Goal: Navigation & Orientation: Find specific page/section

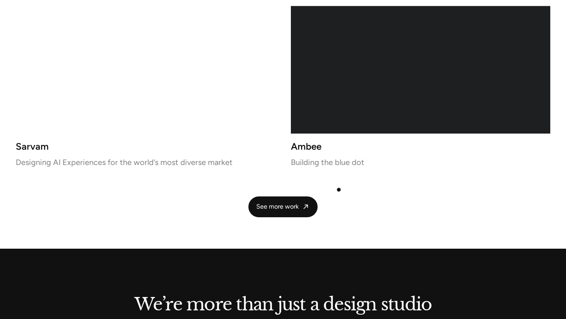
scroll to position [1610, 0]
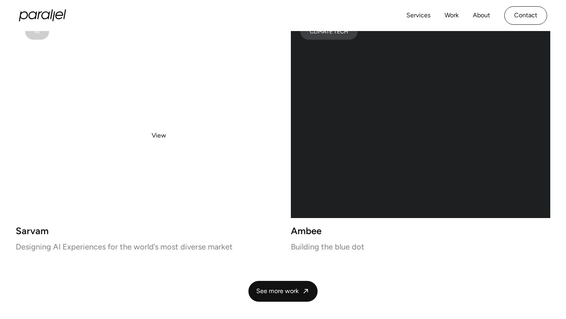
click at [159, 136] on video at bounding box center [146, 116] width 260 height 204
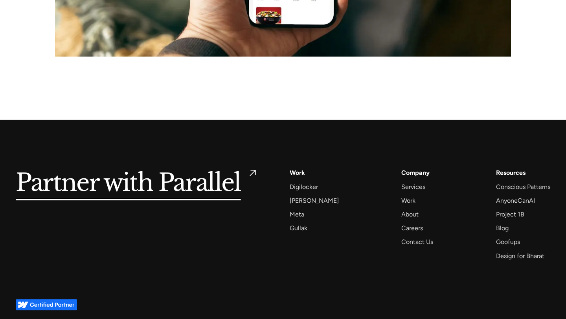
scroll to position [3567, 0]
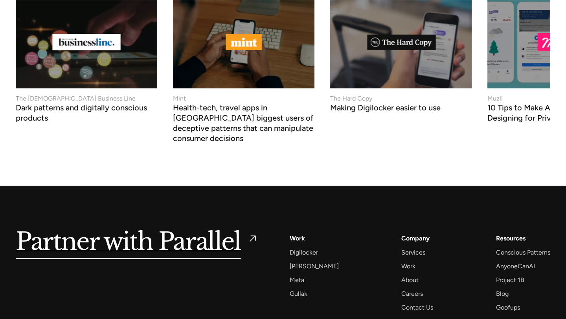
scroll to position [3038, 0]
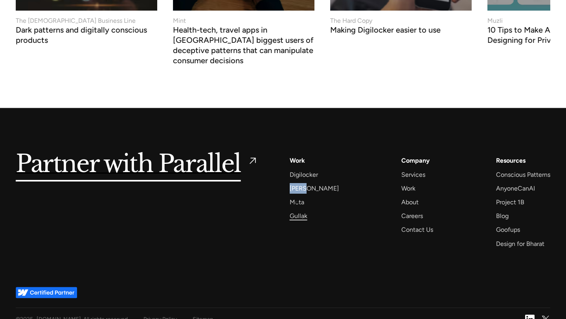
click at [300, 211] on div "Gullak" at bounding box center [299, 216] width 18 height 11
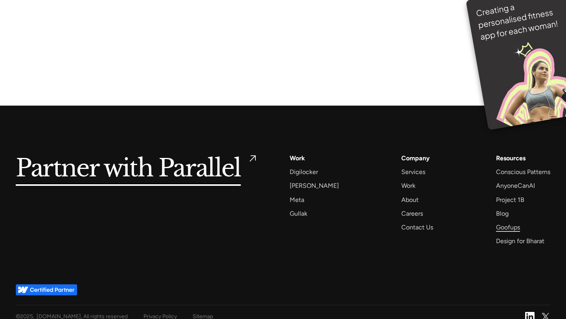
scroll to position [5462, 0]
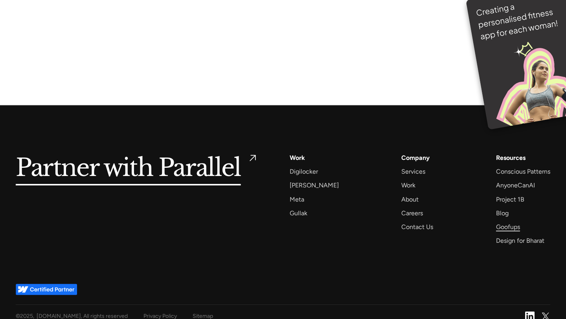
click at [504, 222] on div "Goofups" at bounding box center [508, 227] width 24 height 11
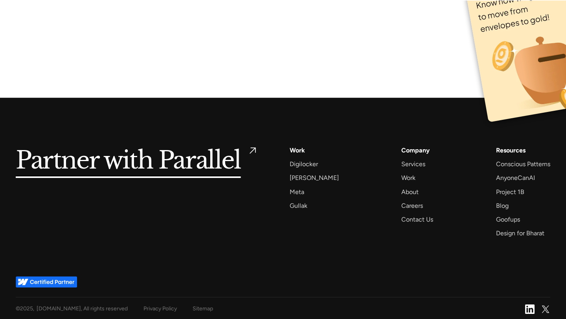
scroll to position [5199, 0]
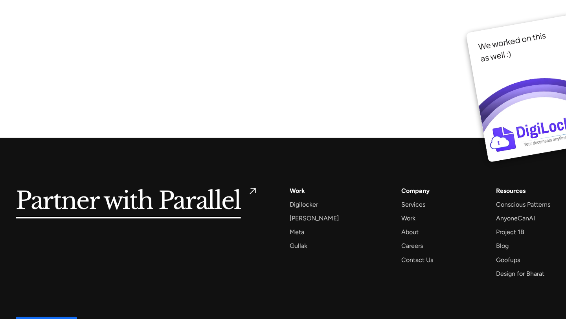
scroll to position [6056, 0]
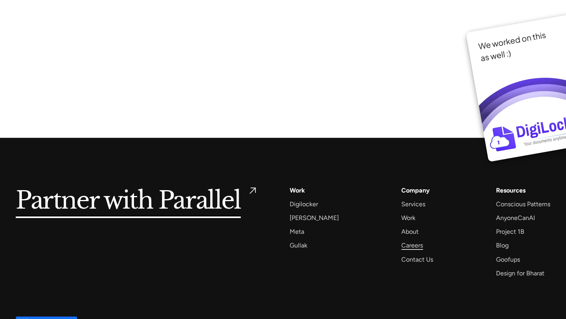
click at [405, 240] on div "Careers" at bounding box center [413, 245] width 22 height 11
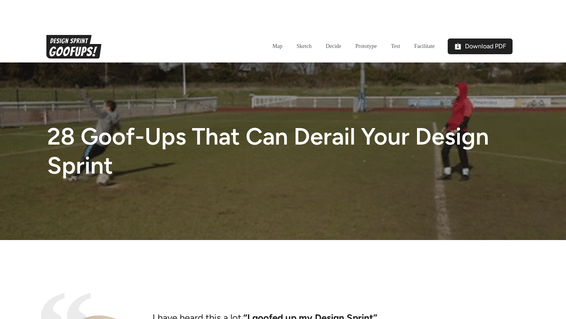
scroll to position [1314, 0]
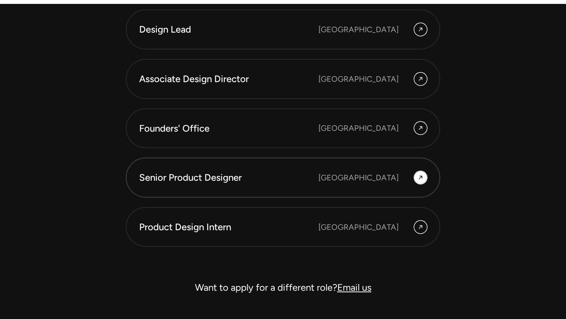
scroll to position [2168, 0]
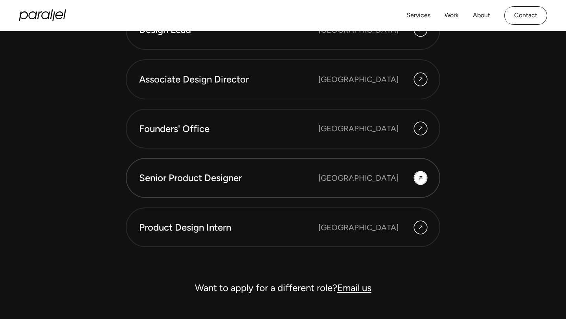
click at [352, 180] on div "Senior Product Designer Bengaluru" at bounding box center [283, 177] width 288 height 13
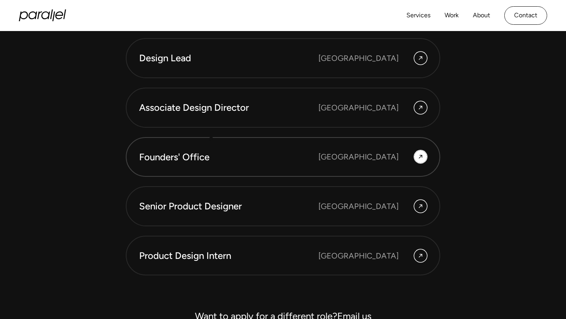
scroll to position [2129, 0]
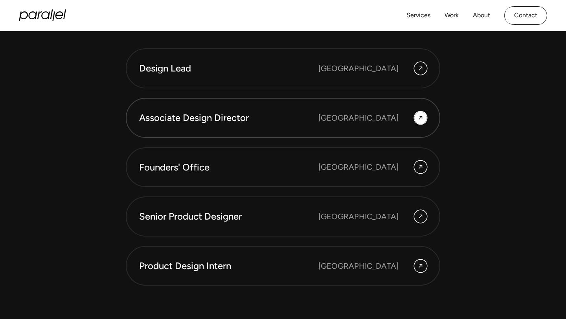
click at [226, 121] on div "Associate Design Director" at bounding box center [228, 117] width 179 height 13
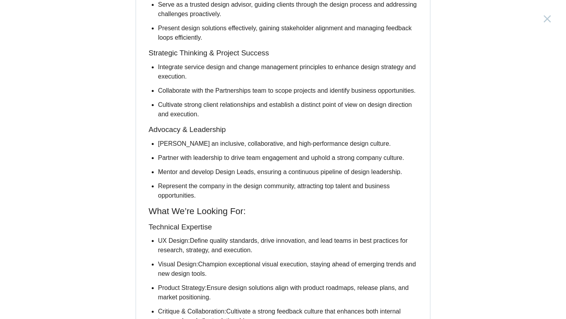
scroll to position [497, 0]
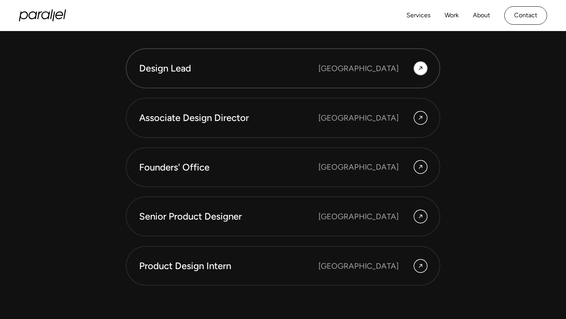
click at [260, 54] on link "Design Lead Bangalore" at bounding box center [283, 68] width 315 height 40
click at [254, 221] on div "Senior Product Designer" at bounding box center [228, 216] width 179 height 13
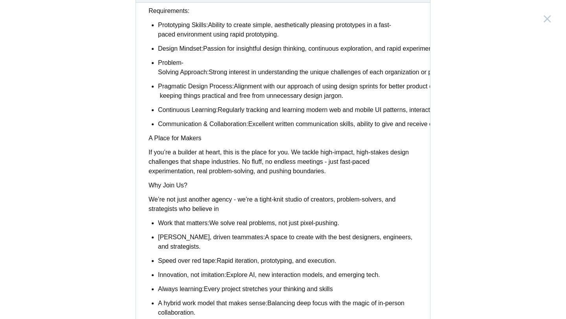
scroll to position [621, 0]
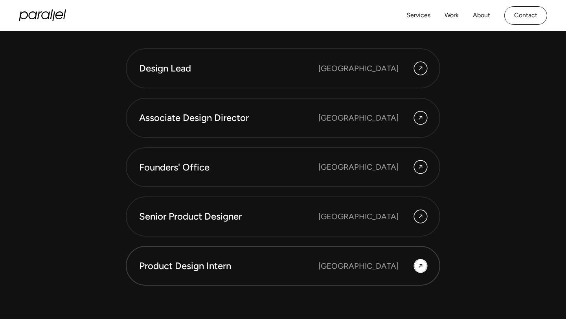
click at [240, 277] on link "Product Design Intern Bangalore" at bounding box center [283, 266] width 315 height 40
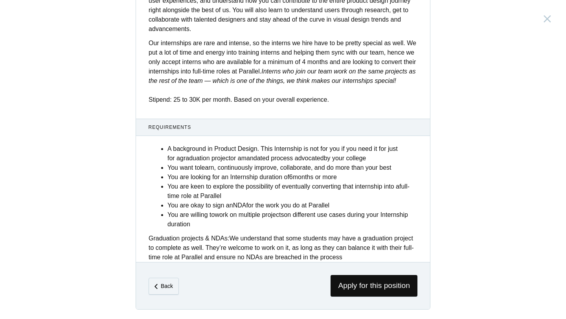
scroll to position [287, 0]
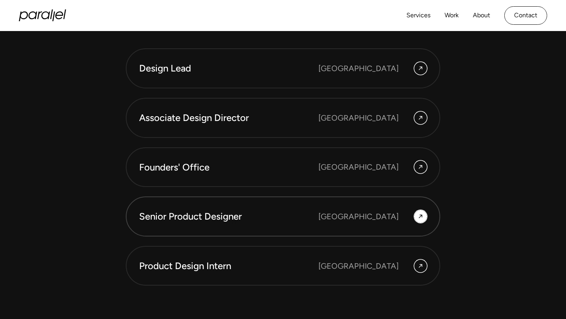
click at [234, 224] on link "Senior Product Designer Bengaluru" at bounding box center [283, 217] width 315 height 40
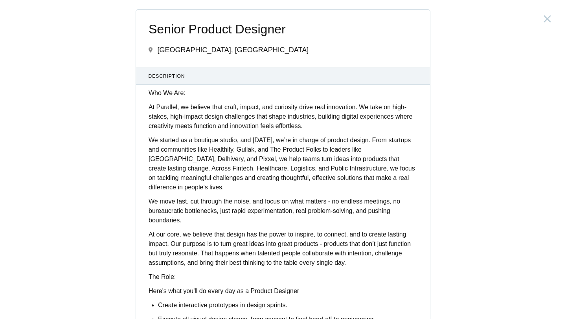
click at [339, 197] on p "We move fast, cut through the noise, and focus on what matters - no endless mee…" at bounding box center [283, 211] width 269 height 28
